Goal: Information Seeking & Learning: Learn about a topic

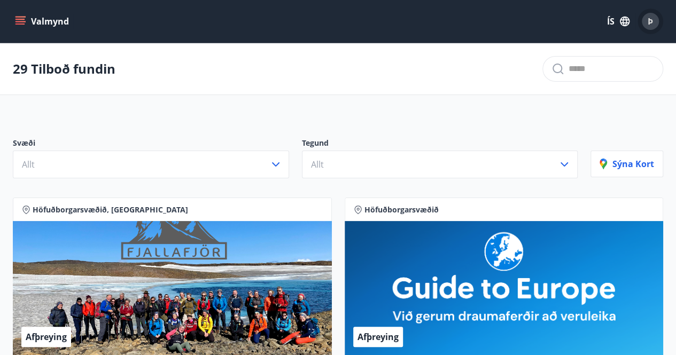
click at [653, 20] on div "Þ" at bounding box center [649, 21] width 17 height 17
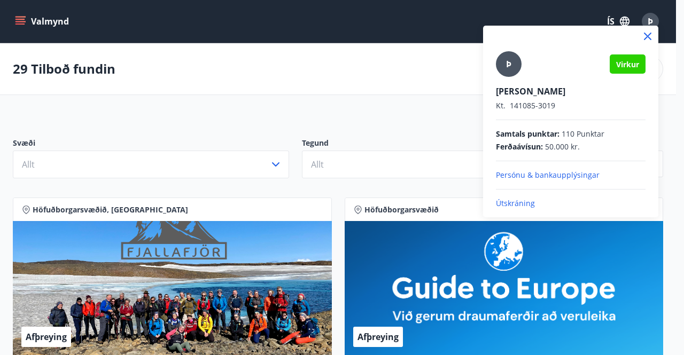
click at [569, 176] on p "Persónu & bankaupplýsingar" at bounding box center [571, 175] width 150 height 11
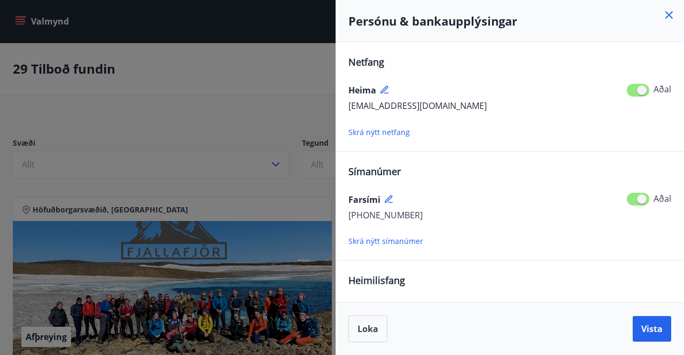
click at [669, 15] on icon at bounding box center [668, 14] width 7 height 7
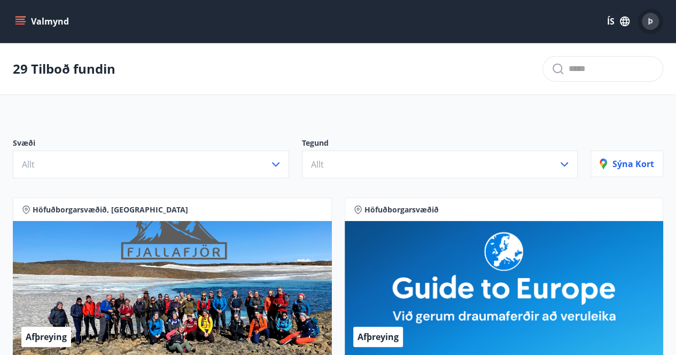
click at [652, 18] on span "Þ" at bounding box center [649, 21] width 5 height 12
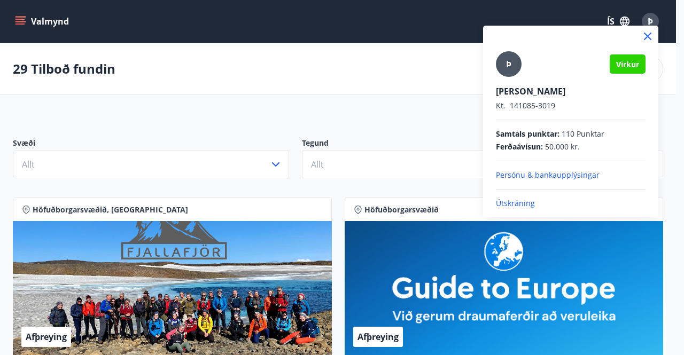
click at [649, 34] on icon at bounding box center [647, 36] width 7 height 7
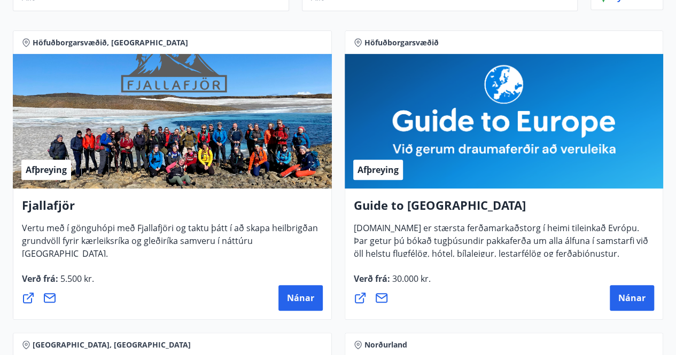
scroll to position [193, 0]
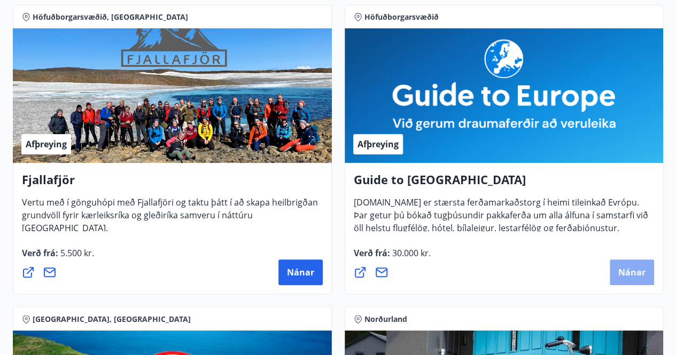
click at [618, 271] on span "Nánar" at bounding box center [631, 272] width 27 height 12
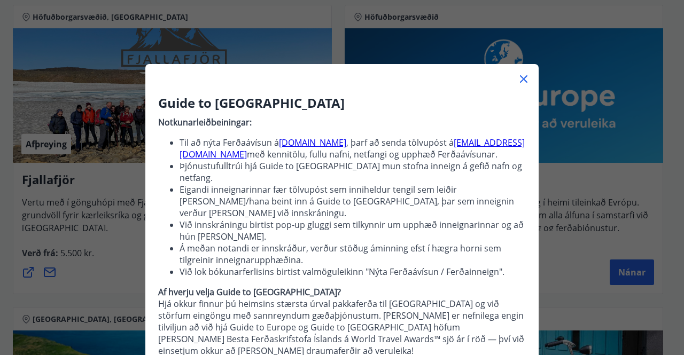
click at [520, 79] on icon at bounding box center [523, 78] width 7 height 7
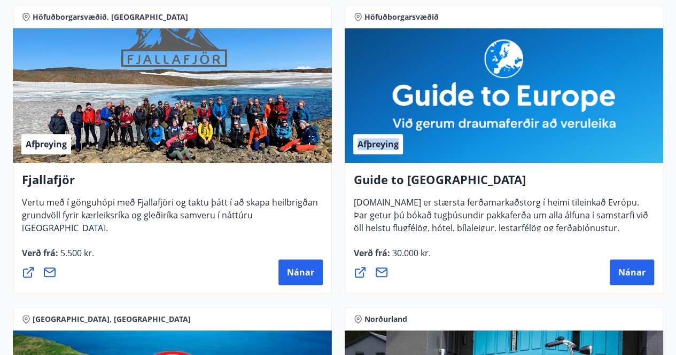
click at [518, 79] on div "Afþreying" at bounding box center [503, 95] width 319 height 135
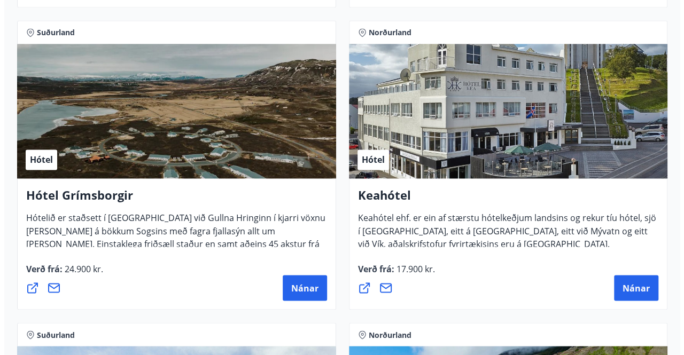
scroll to position [776, 0]
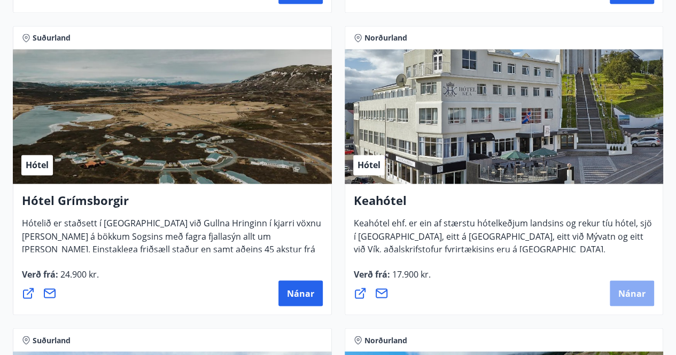
click at [622, 294] on span "Nánar" at bounding box center [631, 293] width 27 height 12
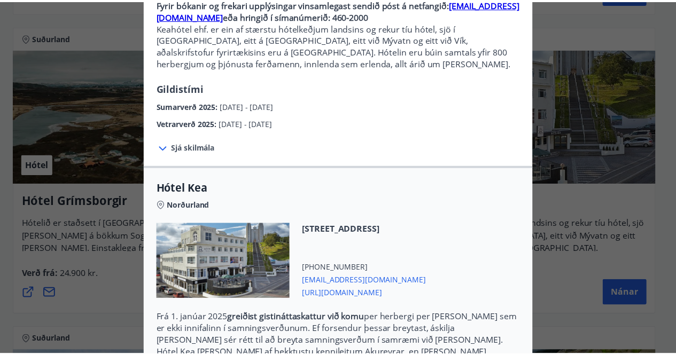
scroll to position [0, 0]
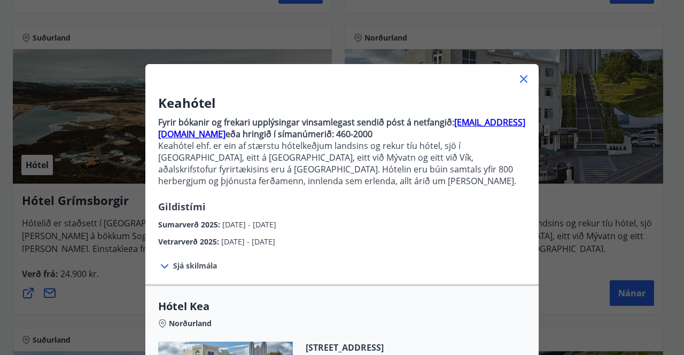
click at [519, 76] on icon at bounding box center [523, 79] width 13 height 13
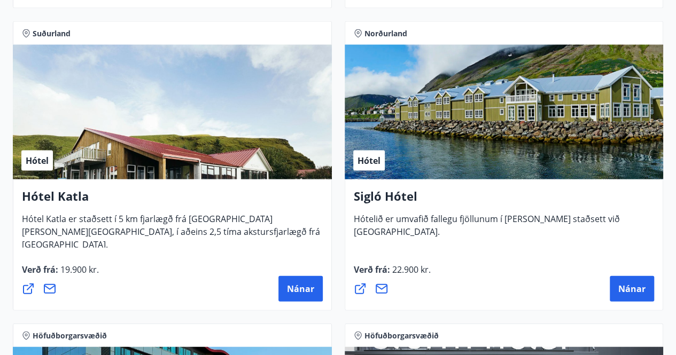
scroll to position [1088, 0]
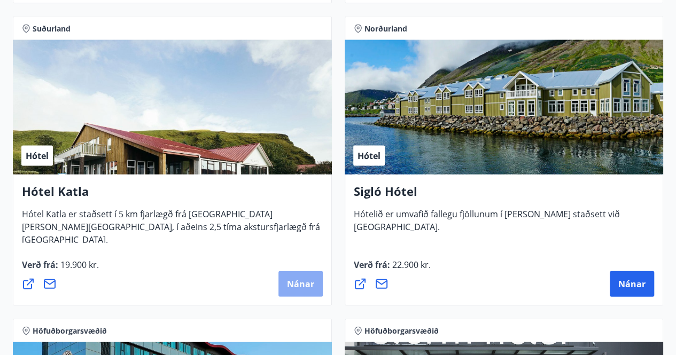
click at [297, 283] on span "Nánar" at bounding box center [300, 284] width 27 height 12
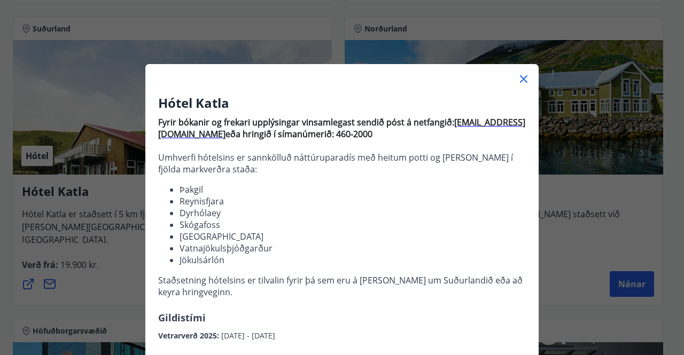
click at [523, 80] on icon at bounding box center [523, 79] width 13 height 13
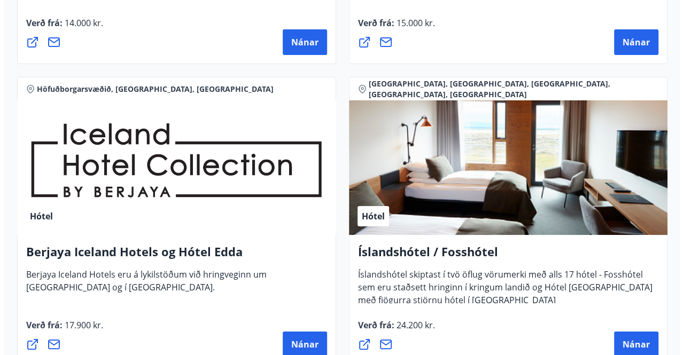
scroll to position [1939, 0]
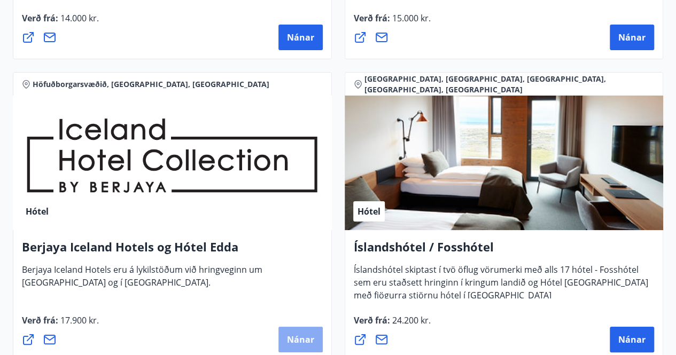
click at [293, 338] on span "Nánar" at bounding box center [300, 340] width 27 height 12
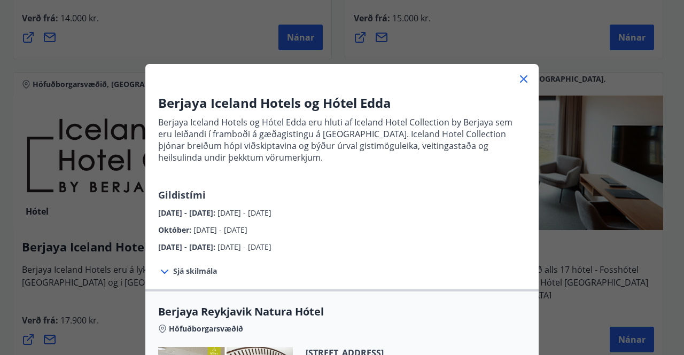
click at [194, 269] on span "Sjá skilmála" at bounding box center [195, 271] width 44 height 11
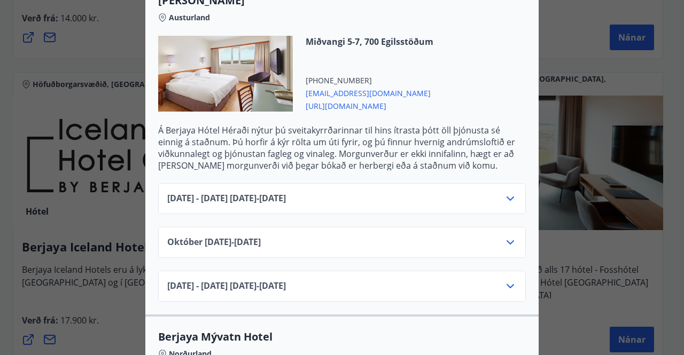
scroll to position [1120, 0]
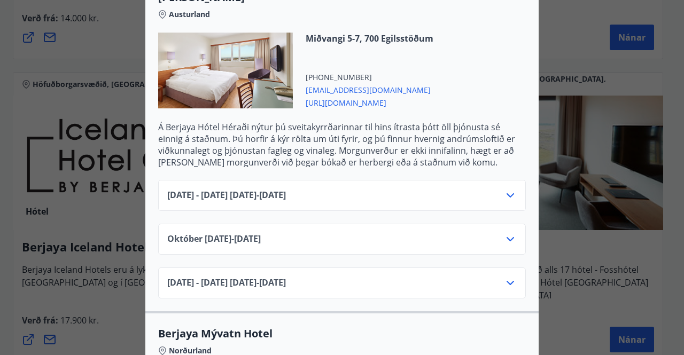
click at [508, 194] on icon at bounding box center [510, 195] width 13 height 13
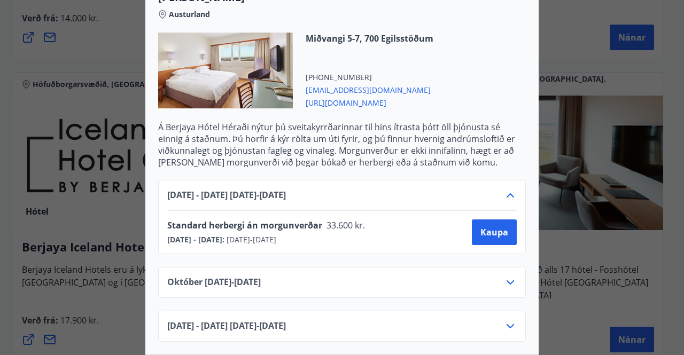
click at [504, 279] on icon at bounding box center [510, 282] width 13 height 13
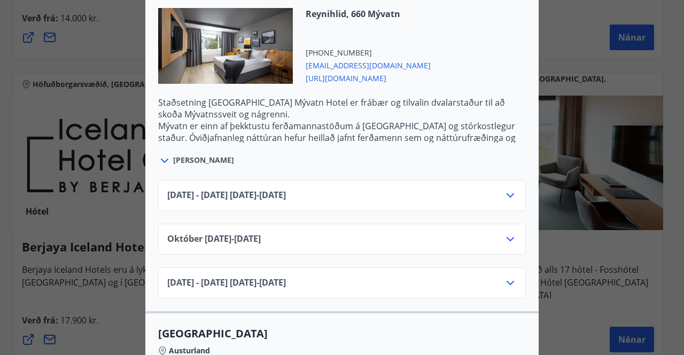
scroll to position [1521, 0]
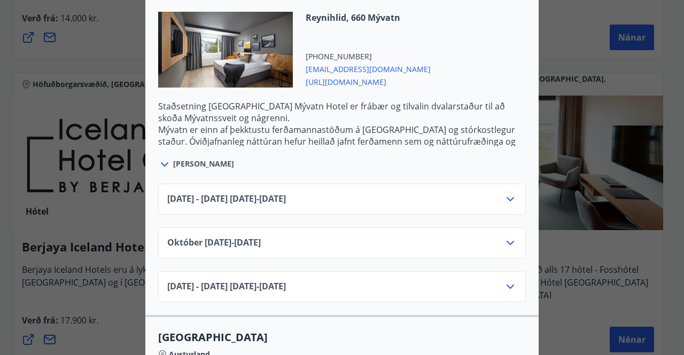
click at [505, 198] on icon at bounding box center [510, 199] width 13 height 13
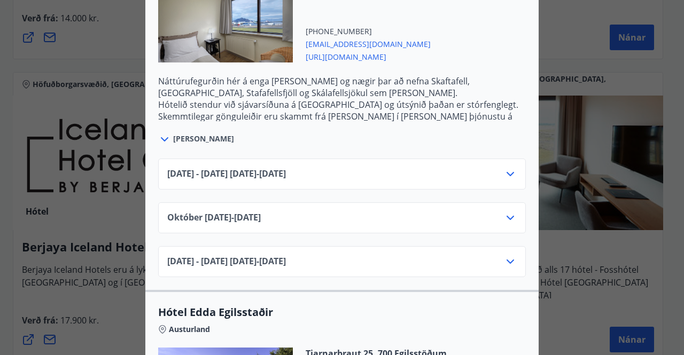
scroll to position [1963, 0]
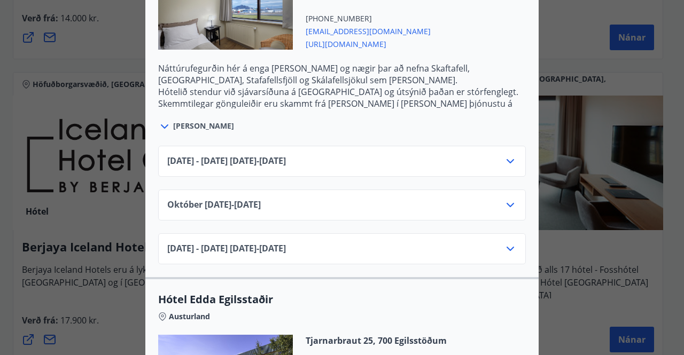
click at [505, 156] on icon at bounding box center [510, 161] width 13 height 13
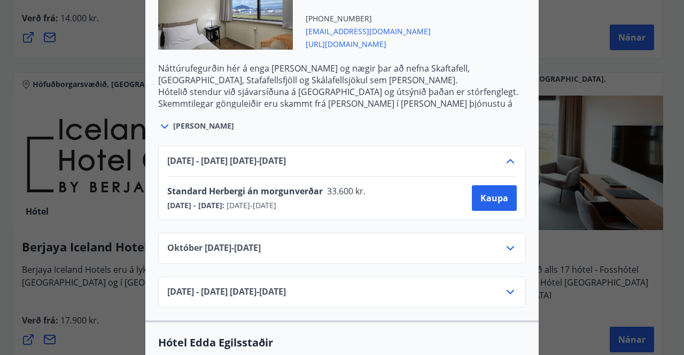
click at [508, 246] on icon at bounding box center [509, 248] width 7 height 4
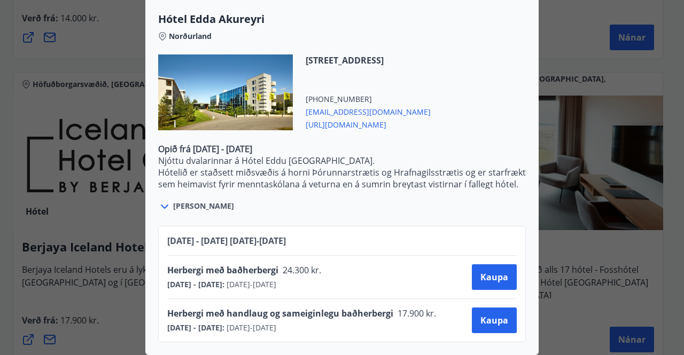
scroll to position [0, 0]
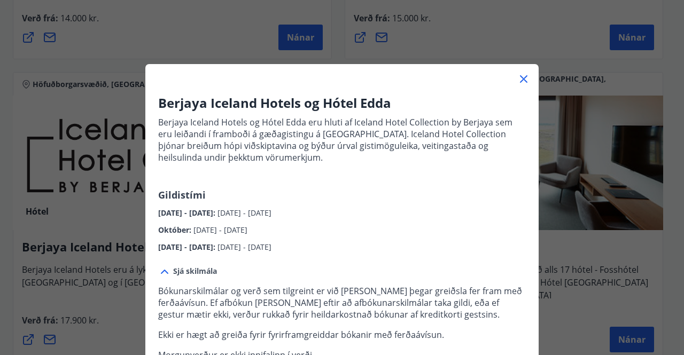
click at [587, 44] on div "Berjaya Iceland Hotels og Hótel Edda Berjaya Iceland Hotels og Hótel Edda eru h…" at bounding box center [342, 177] width 684 height 355
